Goal: Task Accomplishment & Management: Manage account settings

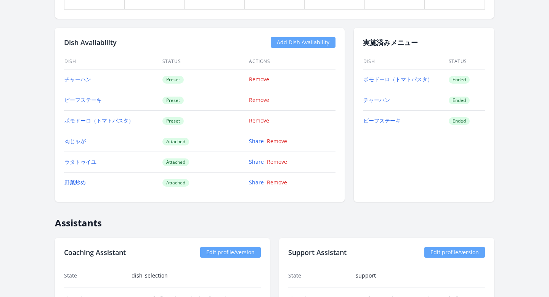
scroll to position [635, 0]
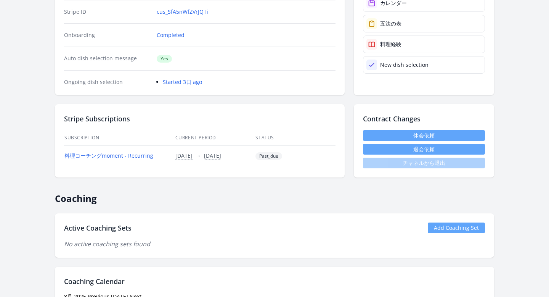
scroll to position [0, 0]
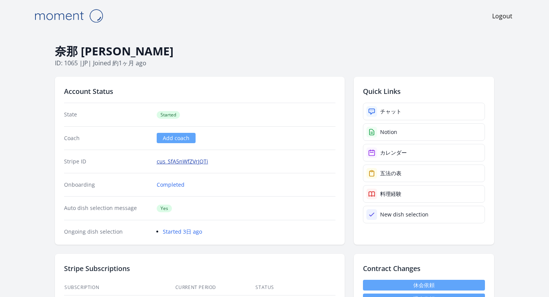
click at [178, 162] on link "cus_SfA5nWfZVrJQTi" at bounding box center [182, 161] width 51 height 8
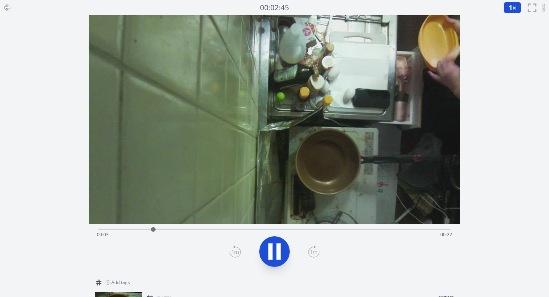
click at [288, 230] on div "Time elapsed: 00:03 Time remaining: 00:22" at bounding box center [275, 234] width 356 height 12
click at [368, 230] on div "Time elapsed: 00:16 Time remaining: 00:09" at bounding box center [275, 234] width 356 height 12
click at [419, 230] on div "Time elapsed: 00:19 Time remaining: 00:06" at bounding box center [275, 234] width 356 height 12
click at [440, 230] on div "Time elapsed: 00:23 Time remaining: 00:02" at bounding box center [275, 234] width 356 height 12
click at [241, 228] on div "Time elapsed: 00:03 Time remaining: 00:22" at bounding box center [274, 228] width 353 height 9
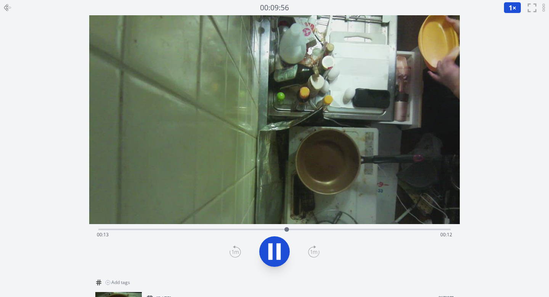
click at [319, 227] on div "Time elapsed: 00:13 Time remaining: 00:12" at bounding box center [274, 228] width 353 height 9
click at [403, 228] on div "Time elapsed: 00:17 Time remaining: 00:08" at bounding box center [274, 228] width 353 height 9
click at [435, 228] on div "Time elapsed: 00:22 Time remaining: 00:03" at bounding box center [274, 228] width 353 height 9
drag, startPoint x: 448, startPoint y: 229, endPoint x: 456, endPoint y: 232, distance: 8.2
click at [456, 232] on div at bounding box center [450, 228] width 11 height 11
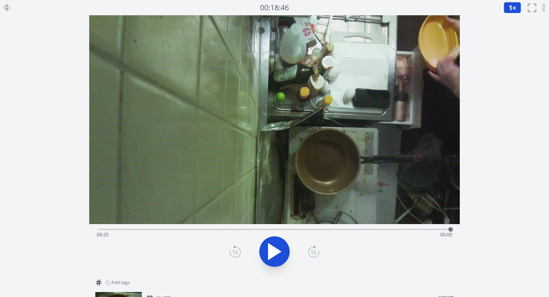
drag, startPoint x: 451, startPoint y: 228, endPoint x: 464, endPoint y: 224, distance: 13.1
click at [465, 224] on div "録音を消去しますか？ 一度消去したものは元に戻せません。 戻る 消去する 00:18:46 1 × 0.25× 0.5× 1× 1.5× 2× fullscr…" at bounding box center [274, 185] width 549 height 371
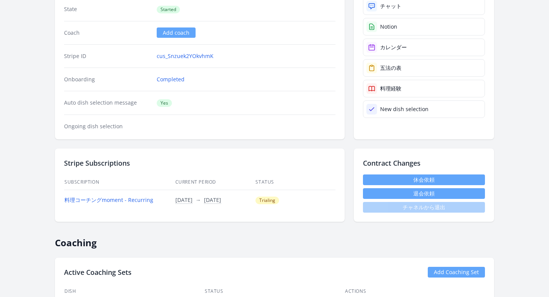
scroll to position [32, 0]
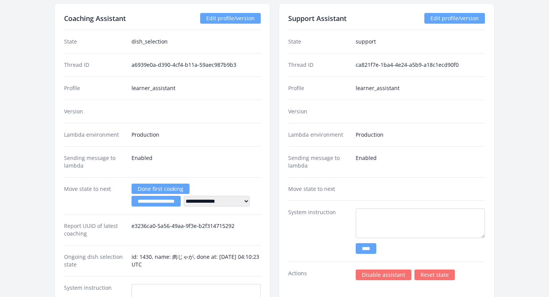
scroll to position [914, 0]
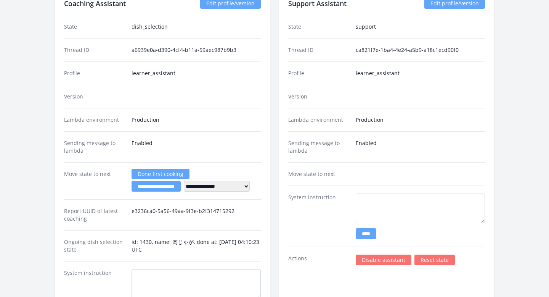
click at [366, 259] on link "Disable assistant" at bounding box center [384, 259] width 56 height 11
